Goal: Task Accomplishment & Management: Complete application form

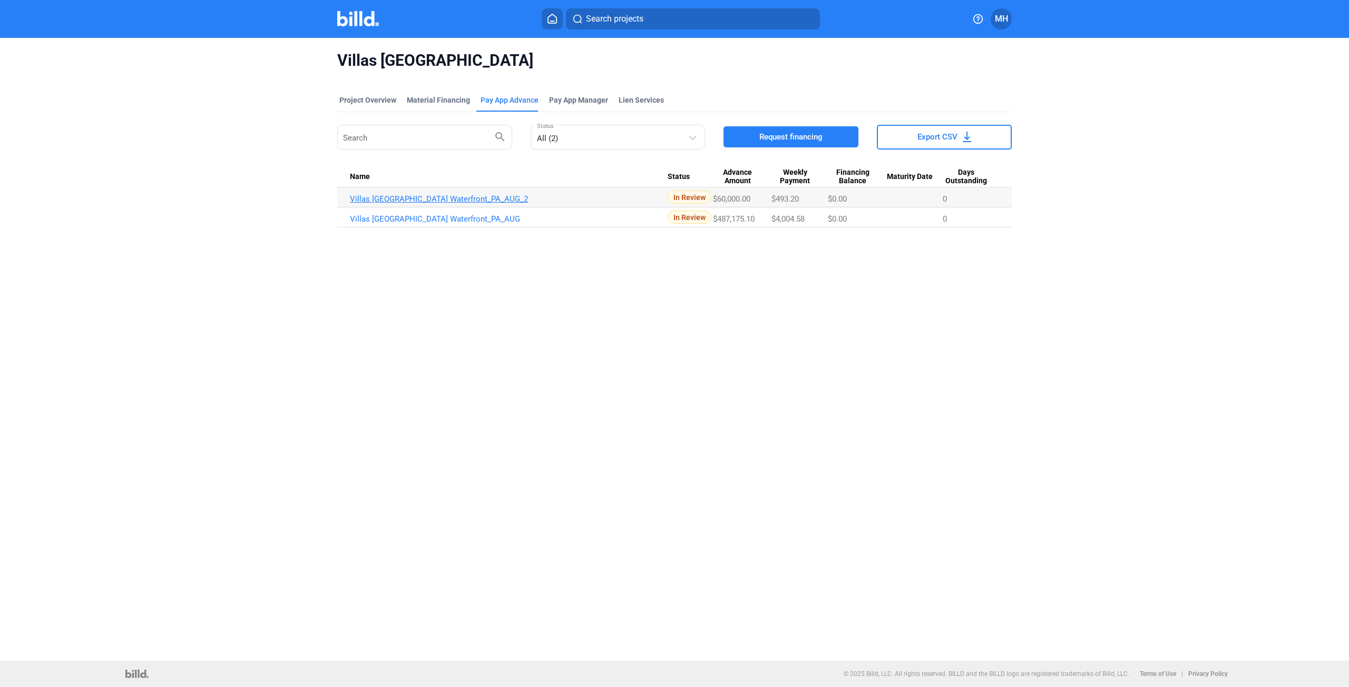
click at [375, 197] on link "Villas [GEOGRAPHIC_DATA] Waterfront_PA_AUG_2" at bounding box center [509, 198] width 318 height 9
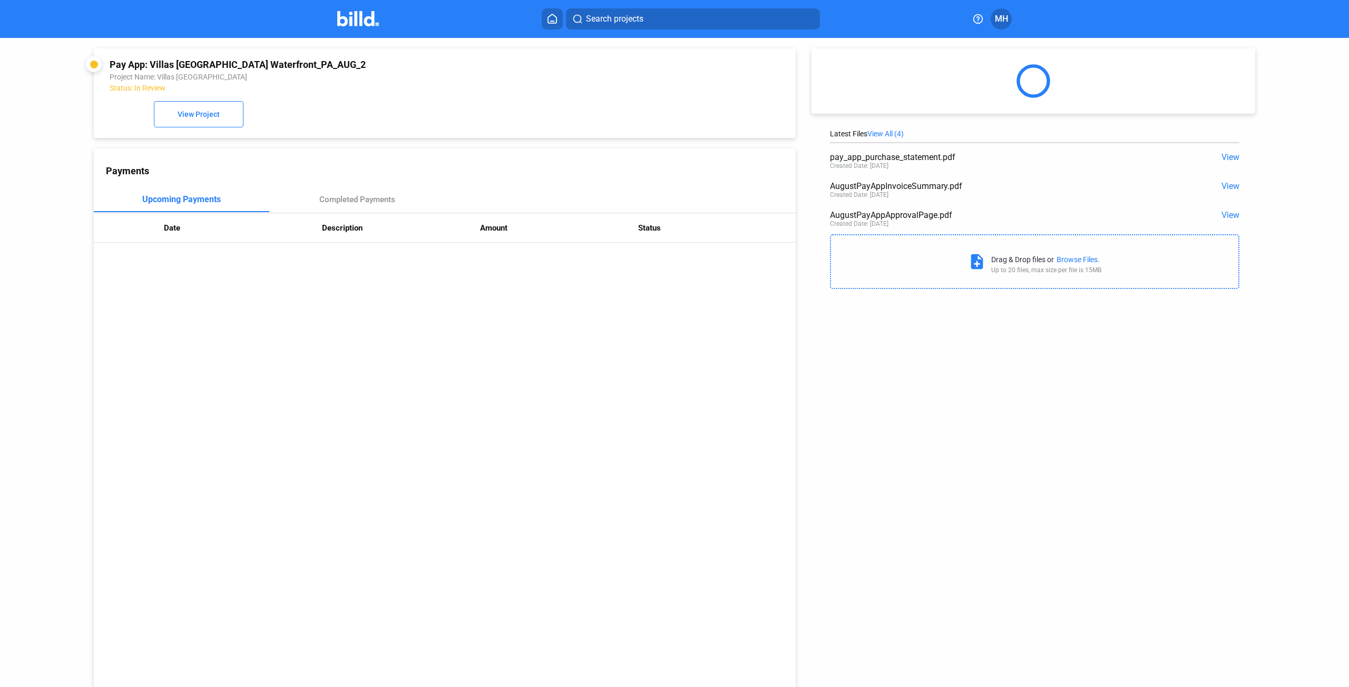
click at [1069, 259] on div "Browse Files." at bounding box center [1077, 259] width 43 height 8
